Goal: Navigation & Orientation: Find specific page/section

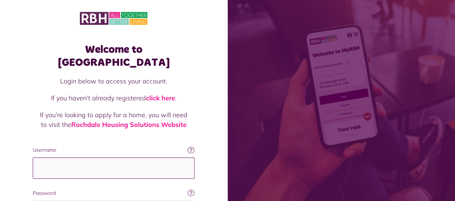
type input "**********"
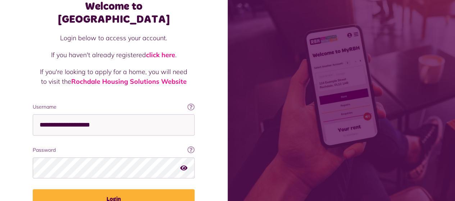
scroll to position [75, 0]
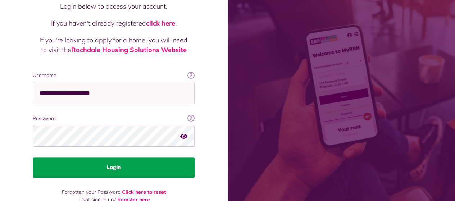
click at [112, 157] on button "Login" at bounding box center [114, 167] width 162 height 20
click at [120, 157] on button "Login" at bounding box center [114, 167] width 162 height 20
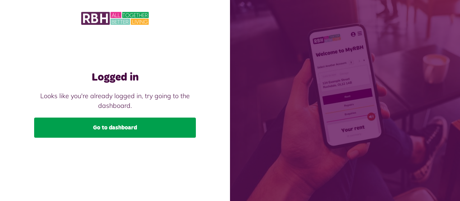
click at [133, 129] on link "Go to dashboard" at bounding box center [115, 128] width 162 height 20
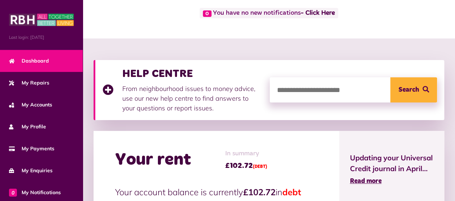
scroll to position [58, 0]
